Goal: Obtain resource: Download file/media

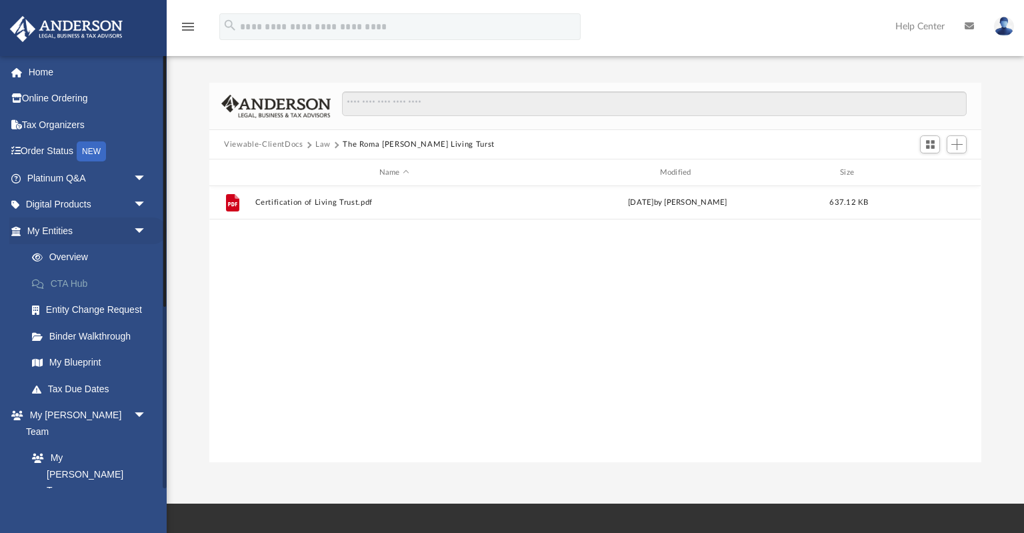
scroll to position [303, 771]
click at [80, 417] on link "My Anderson Team arrow_drop_down" at bounding box center [87, 415] width 157 height 27
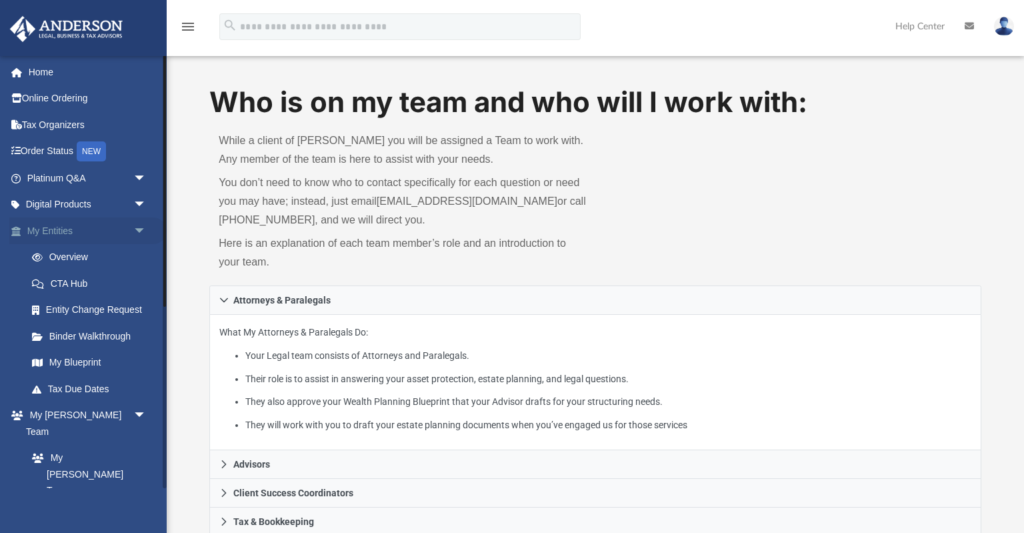
click at [63, 230] on link "My Entities arrow_drop_down" at bounding box center [87, 230] width 157 height 27
click at [109, 438] on link "My [PERSON_NAME] Team" at bounding box center [93, 449] width 148 height 43
click at [145, 411] on span "arrow_drop_down" at bounding box center [146, 415] width 27 height 27
click at [138, 445] on span "arrow_drop_down" at bounding box center [146, 458] width 27 height 27
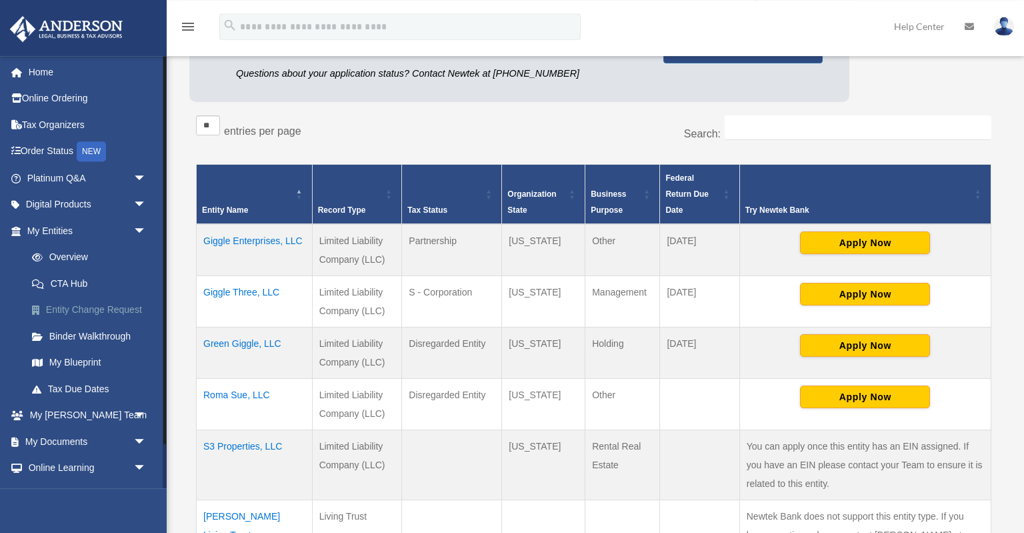
scroll to position [141, 0]
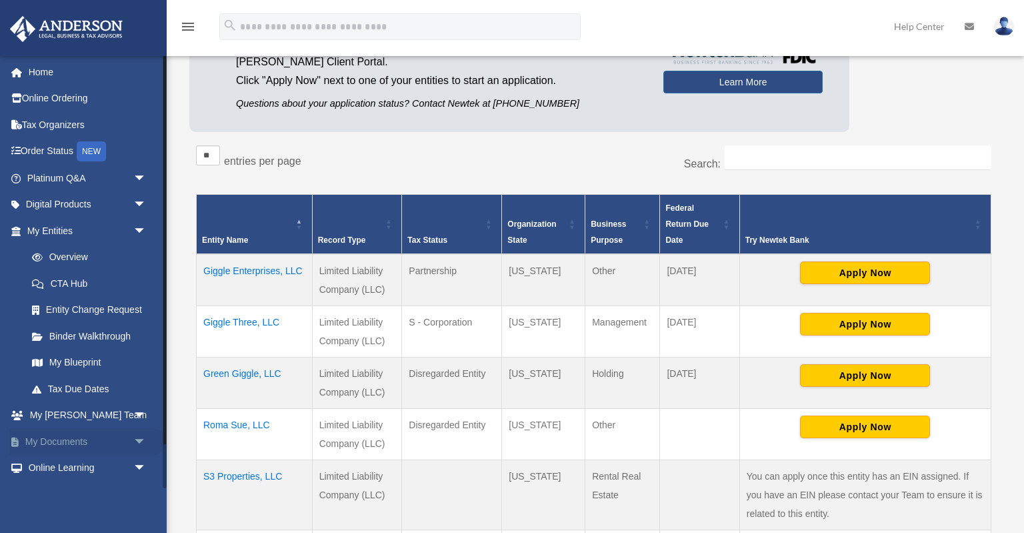
click at [135, 442] on span "arrow_drop_down" at bounding box center [146, 441] width 27 height 27
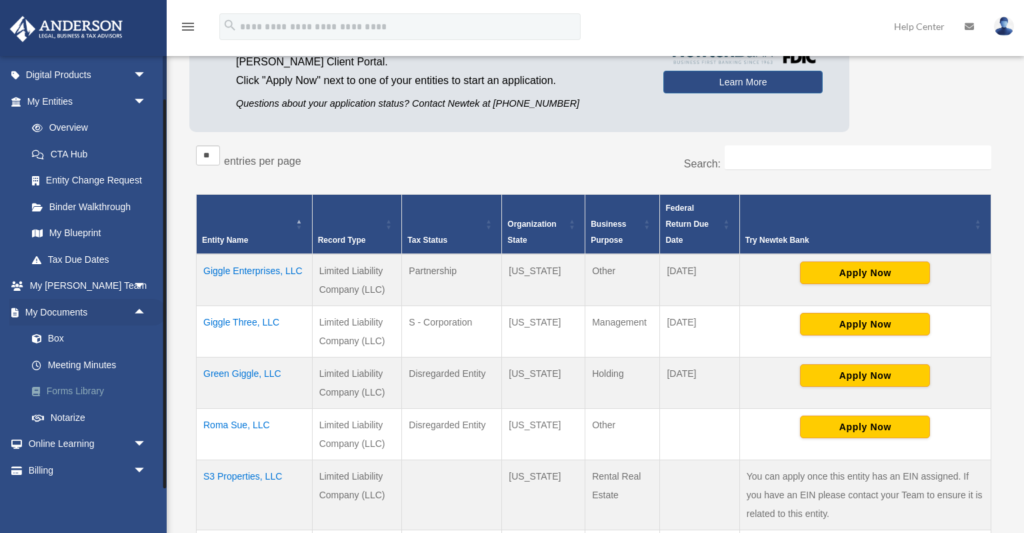
scroll to position [153, 0]
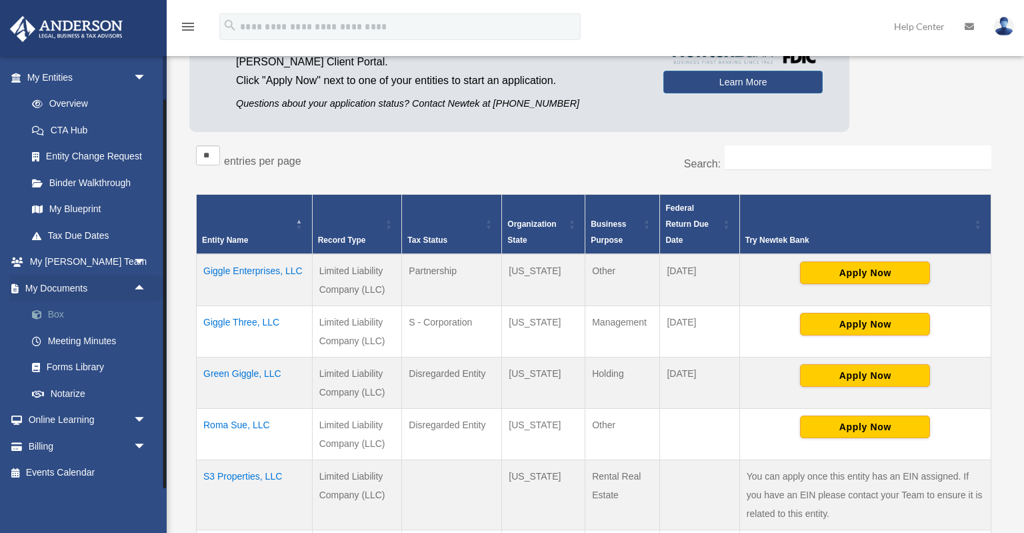
click at [65, 317] on link "Box" at bounding box center [93, 314] width 148 height 27
click at [58, 316] on link "Box" at bounding box center [93, 314] width 148 height 27
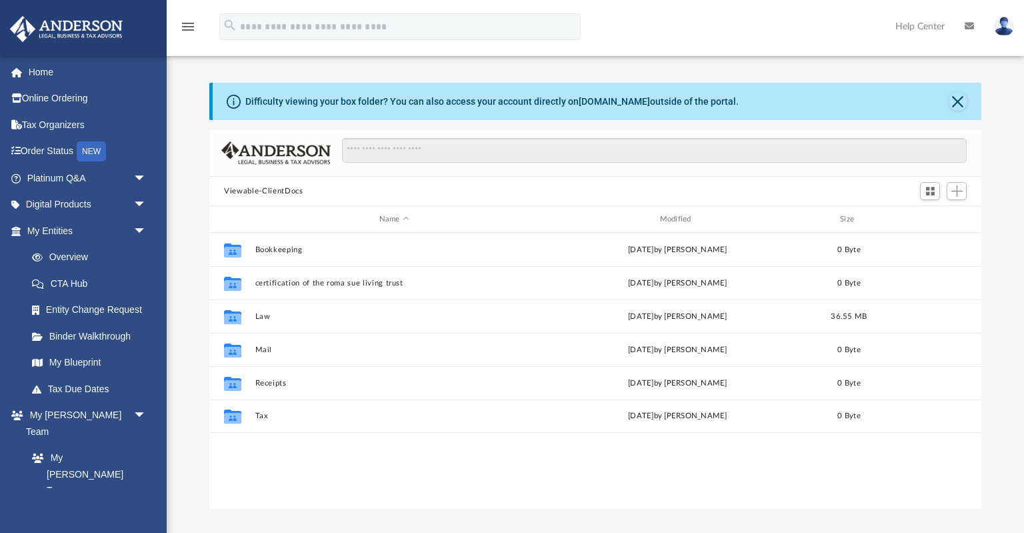
scroll to position [303, 771]
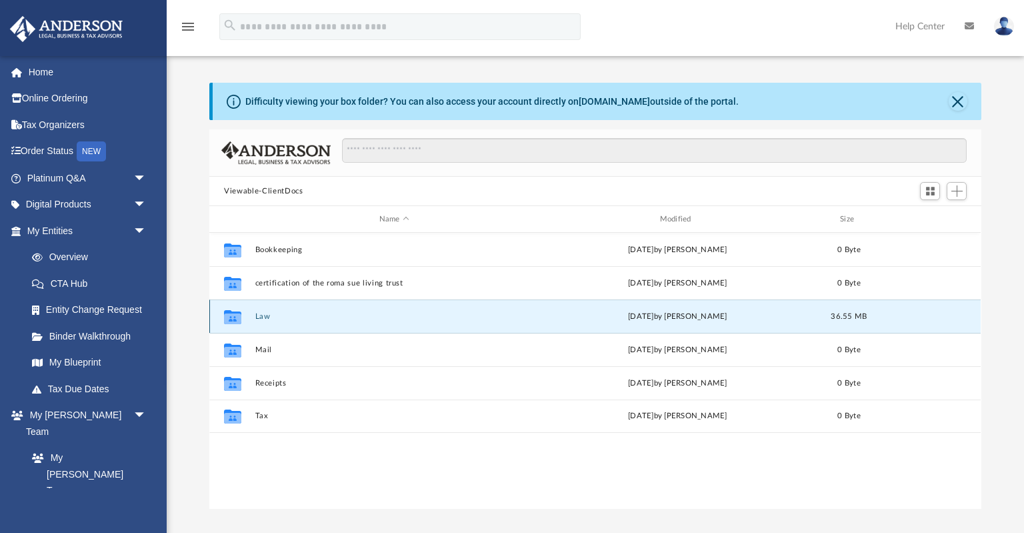
click at [281, 315] on button "Law" at bounding box center [394, 316] width 278 height 9
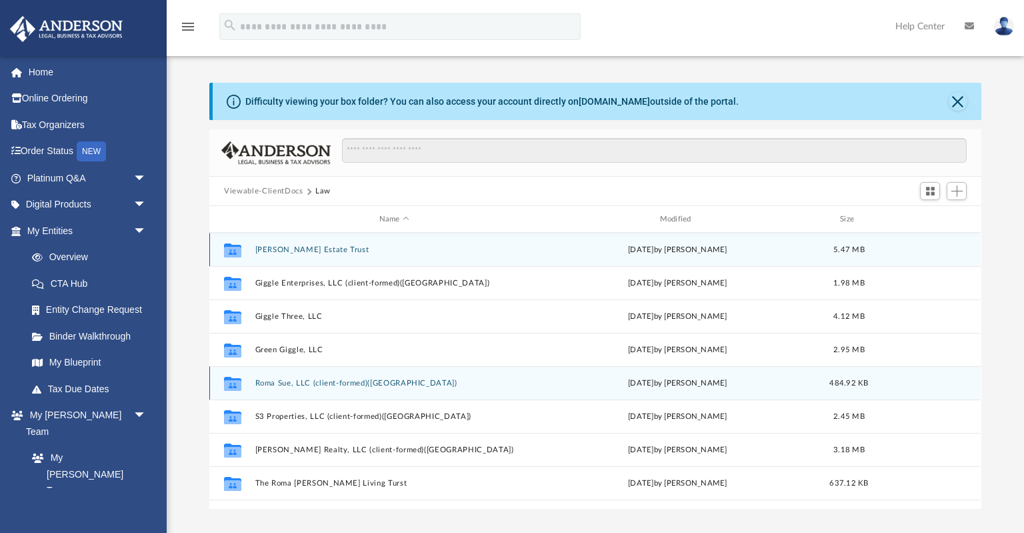
scroll to position [64, 0]
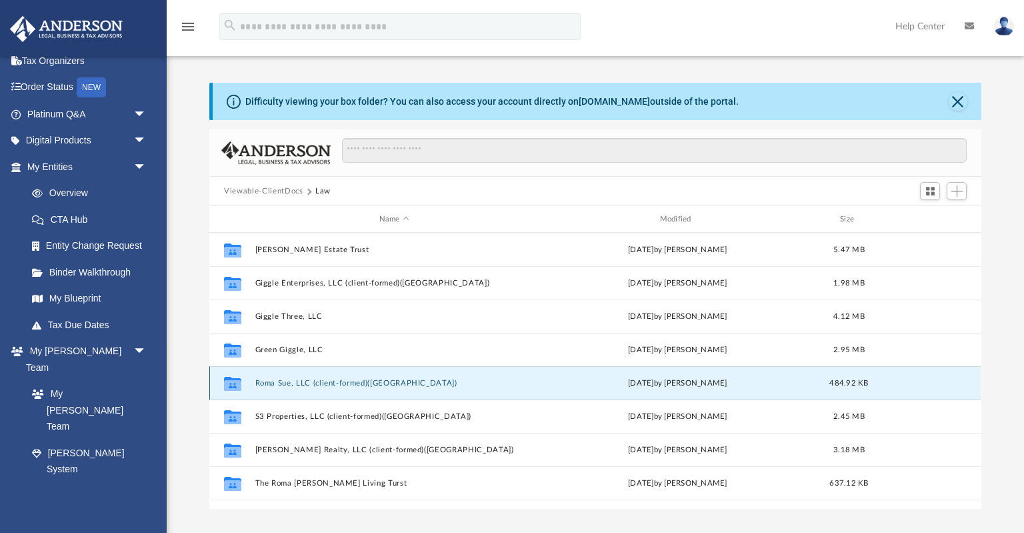
click at [338, 384] on button "Roma Sue, LLC (client-formed)(TX)" at bounding box center [394, 383] width 278 height 9
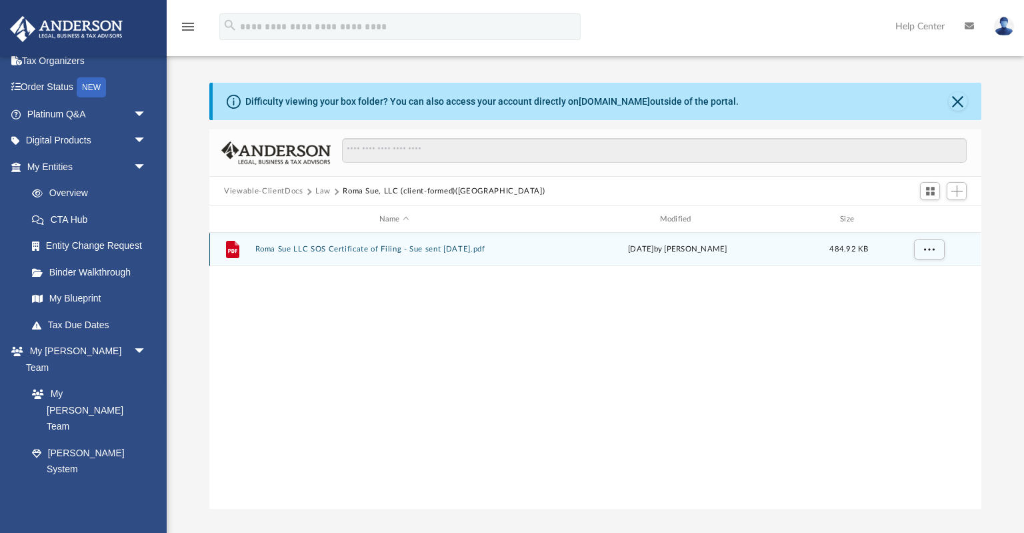
click at [359, 249] on button "Roma Sue LLC SOS Certificate of Filing - Sue sent 5-27-25.pdf" at bounding box center [394, 249] width 278 height 9
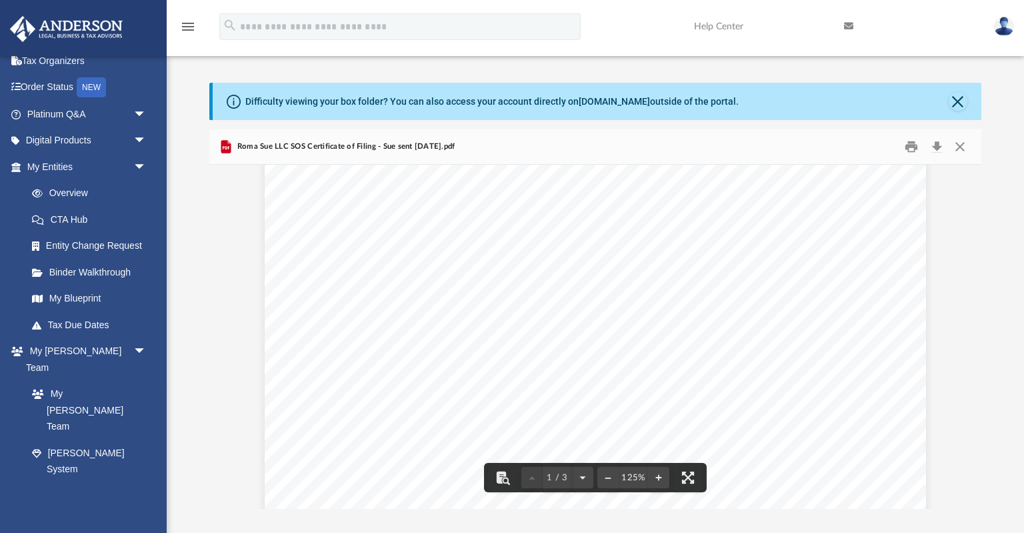
scroll to position [0, 0]
click at [956, 97] on button "Close" at bounding box center [958, 101] width 19 height 19
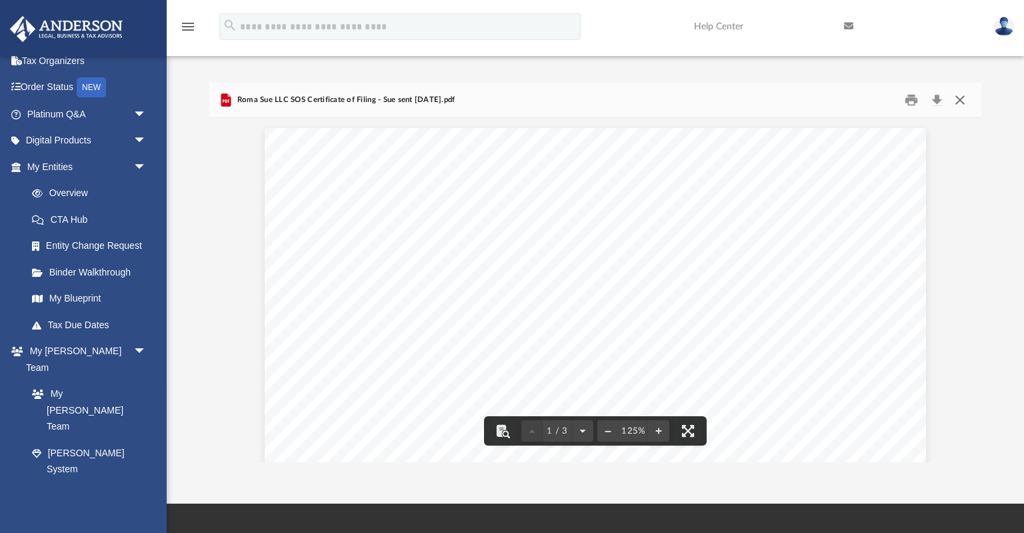
click at [962, 100] on button "Close" at bounding box center [960, 100] width 24 height 21
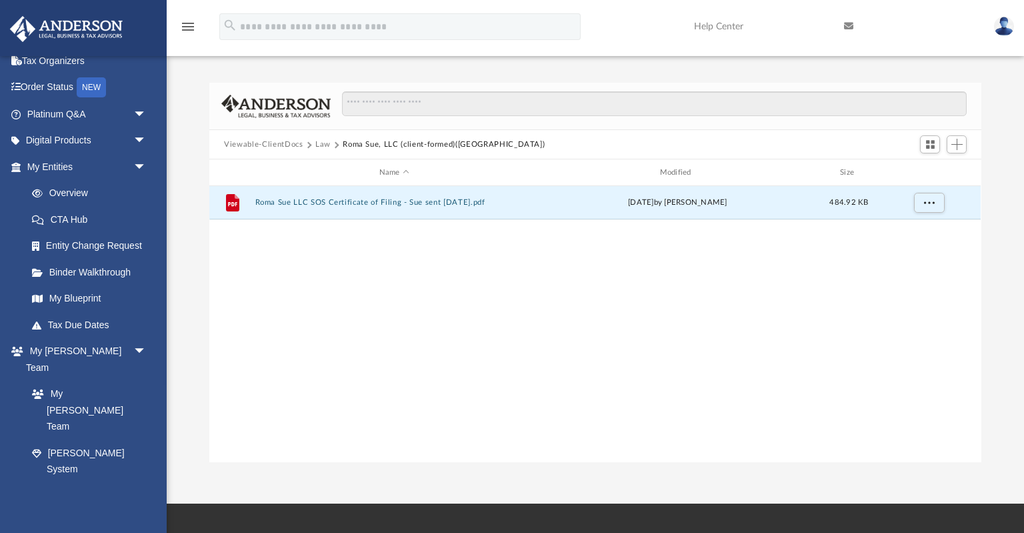
click at [319, 146] on button "Law" at bounding box center [322, 145] width 15 height 12
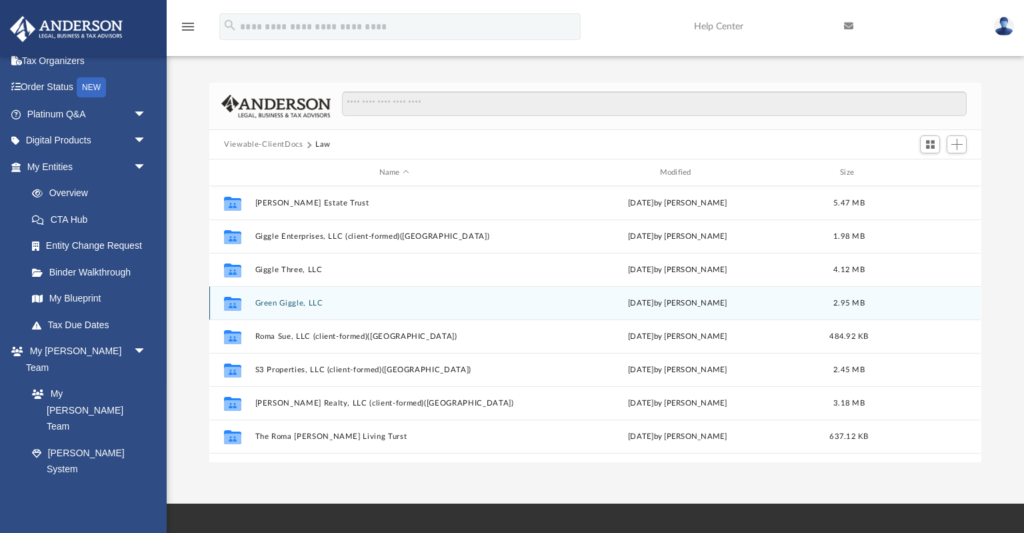
click at [319, 307] on button "Green Giggle, LLC" at bounding box center [394, 303] width 278 height 9
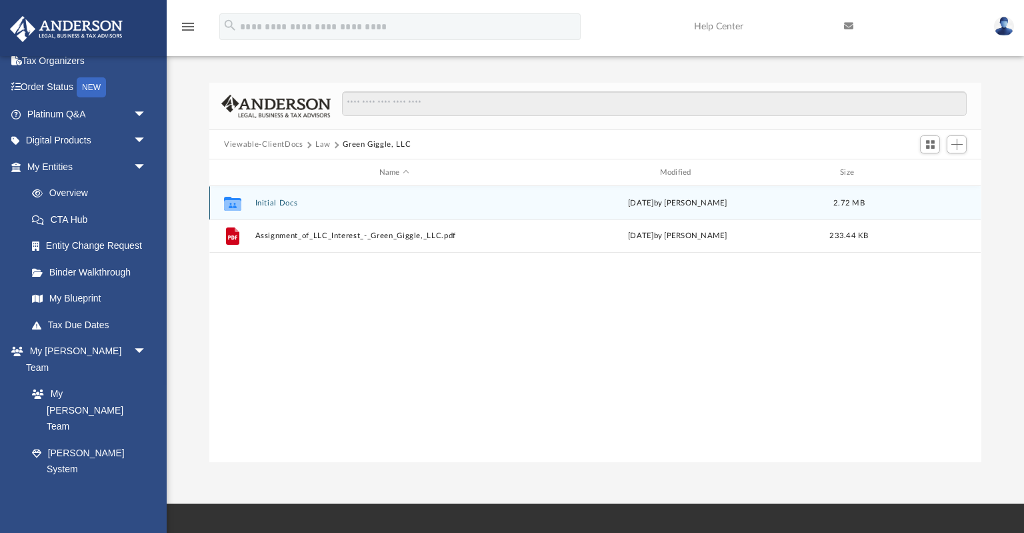
click at [289, 201] on button "Initial Docs" at bounding box center [394, 203] width 278 height 9
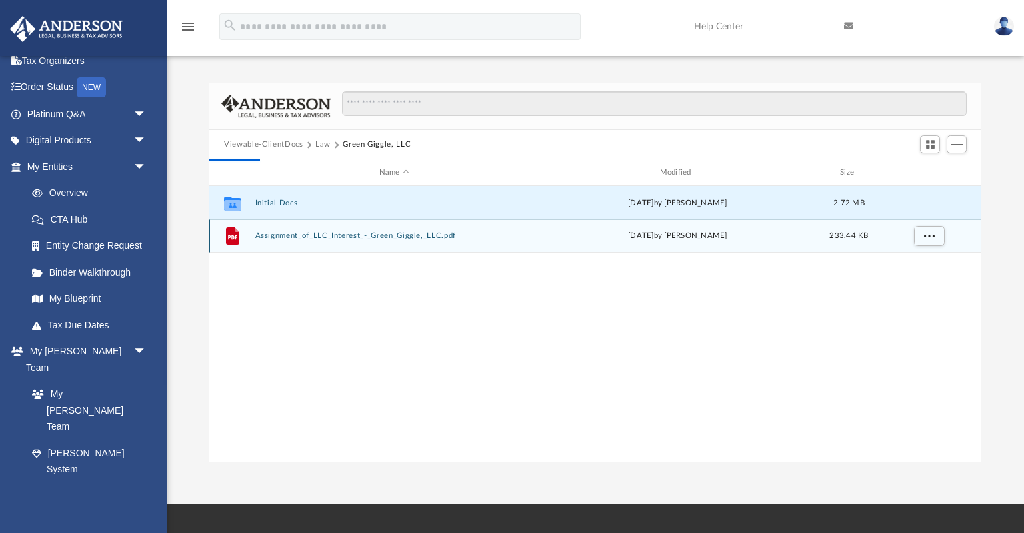
click at [295, 237] on button "Assignment_of_LLC_Interest_-_Green_Giggle,_LLC.pdf" at bounding box center [394, 235] width 278 height 9
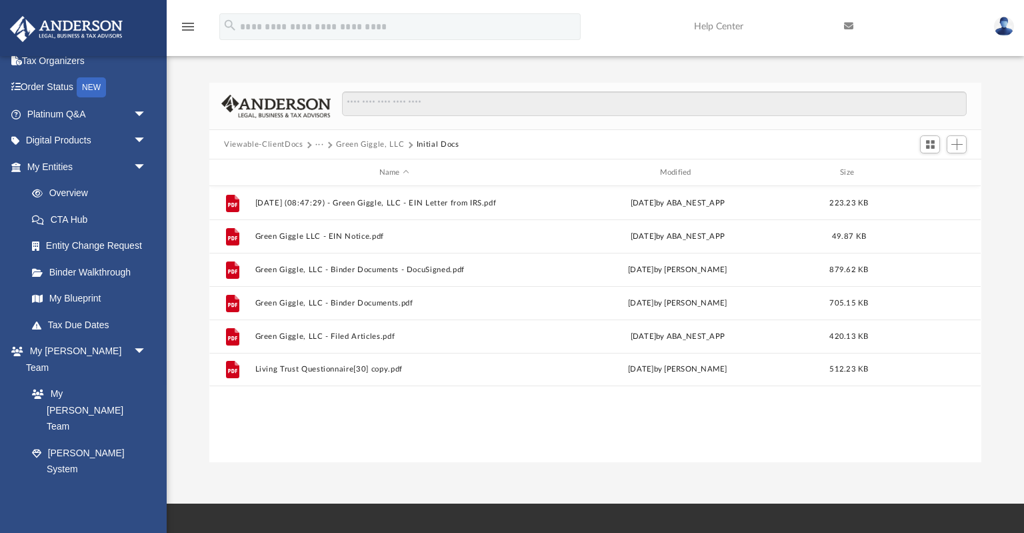
click at [382, 145] on button "Green Giggle, LLC" at bounding box center [370, 145] width 68 height 12
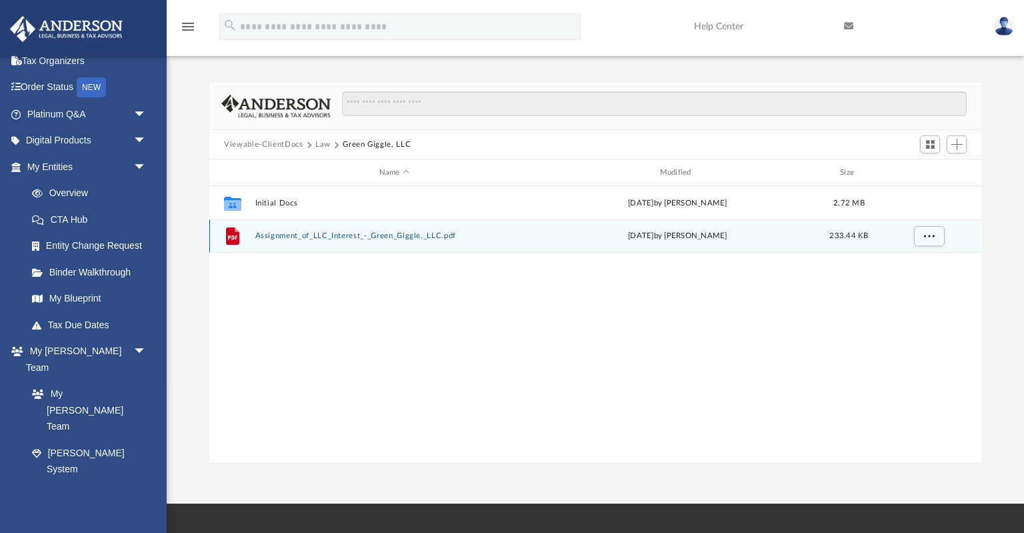
click at [277, 241] on div "File Assignment_of_LLC_Interest_-_Green_Giggle,_LLC.pdf Tue Aug 5 2025 by Tamar…" at bounding box center [594, 235] width 771 height 33
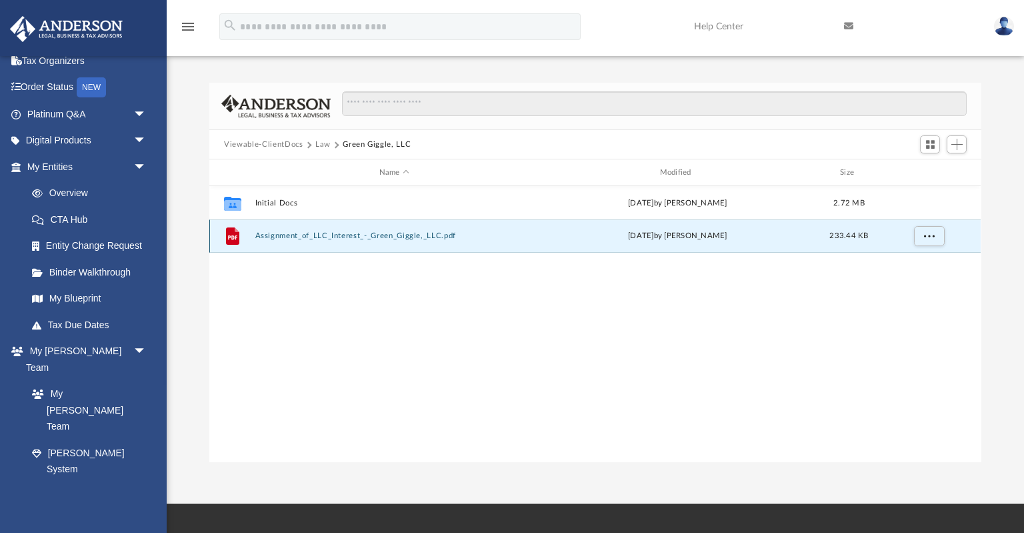
click at [284, 233] on button "Assignment_of_LLC_Interest_-_Green_Giggle,_LLC.pdf" at bounding box center [394, 235] width 278 height 9
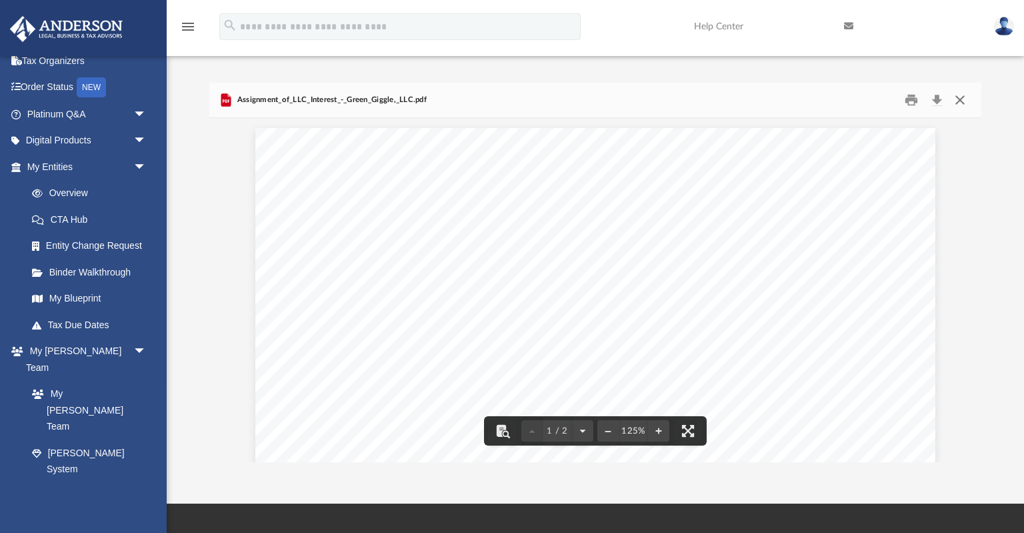
click at [967, 100] on button "Close" at bounding box center [960, 100] width 24 height 21
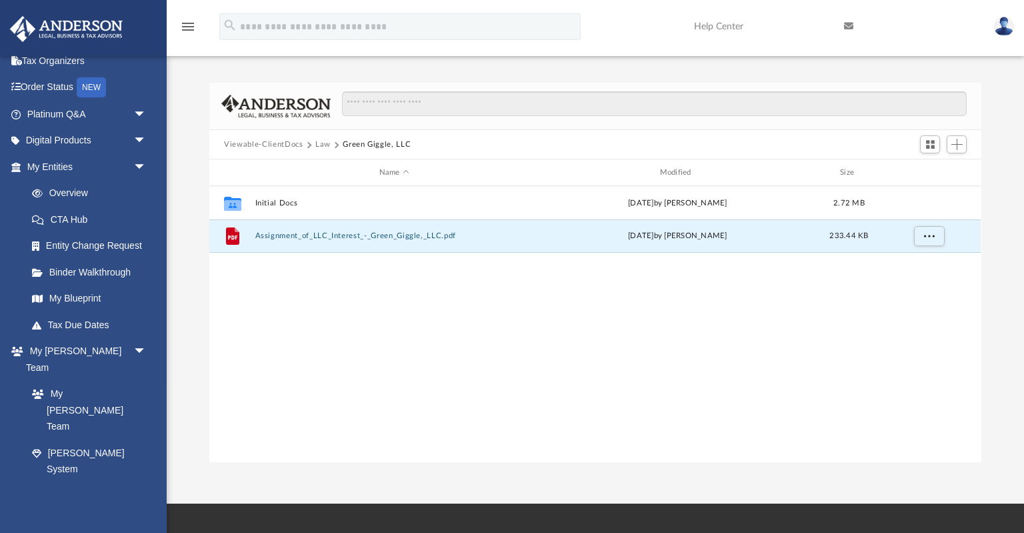
click at [333, 144] on span at bounding box center [336, 144] width 7 height 7
click at [319, 145] on button "Law" at bounding box center [322, 145] width 15 height 12
